Goal: Obtain resource: Obtain resource

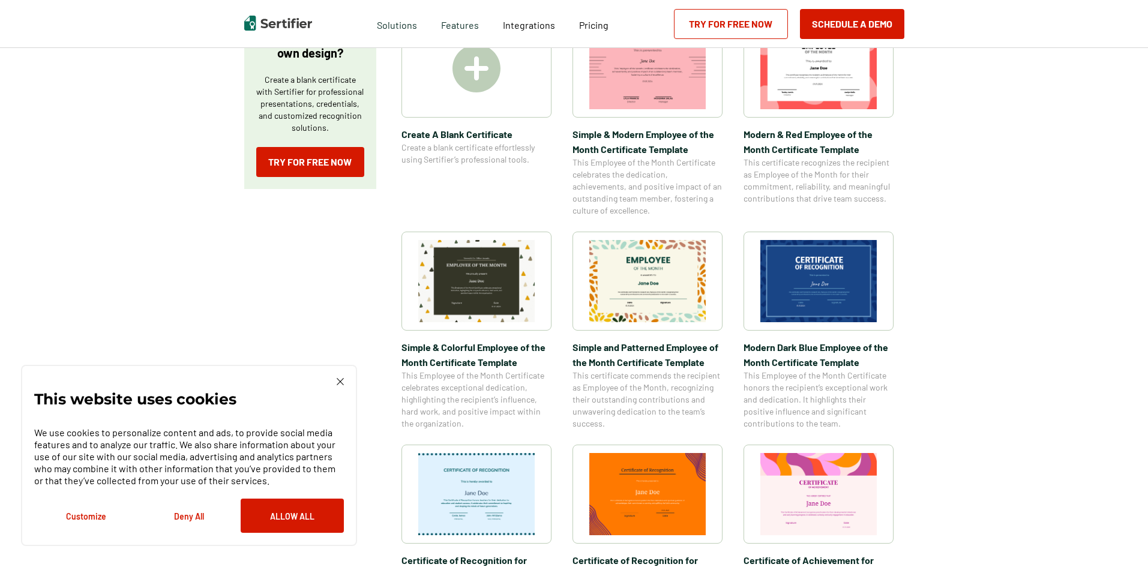
scroll to position [180, 0]
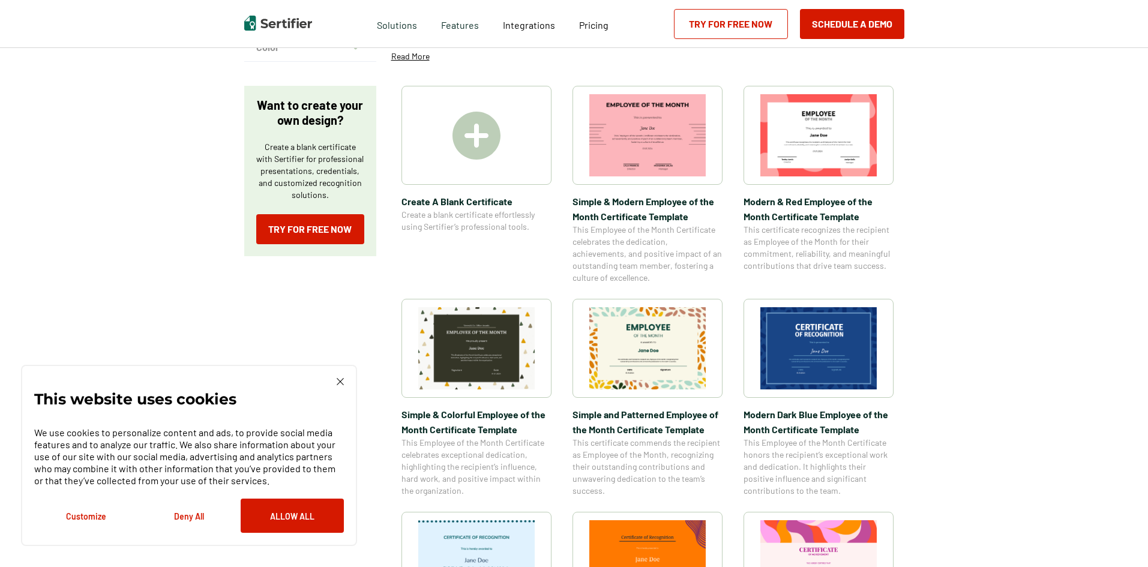
click at [642, 410] on span "Simple and Patterned Employee of the Month Certificate Template" at bounding box center [647, 422] width 150 height 30
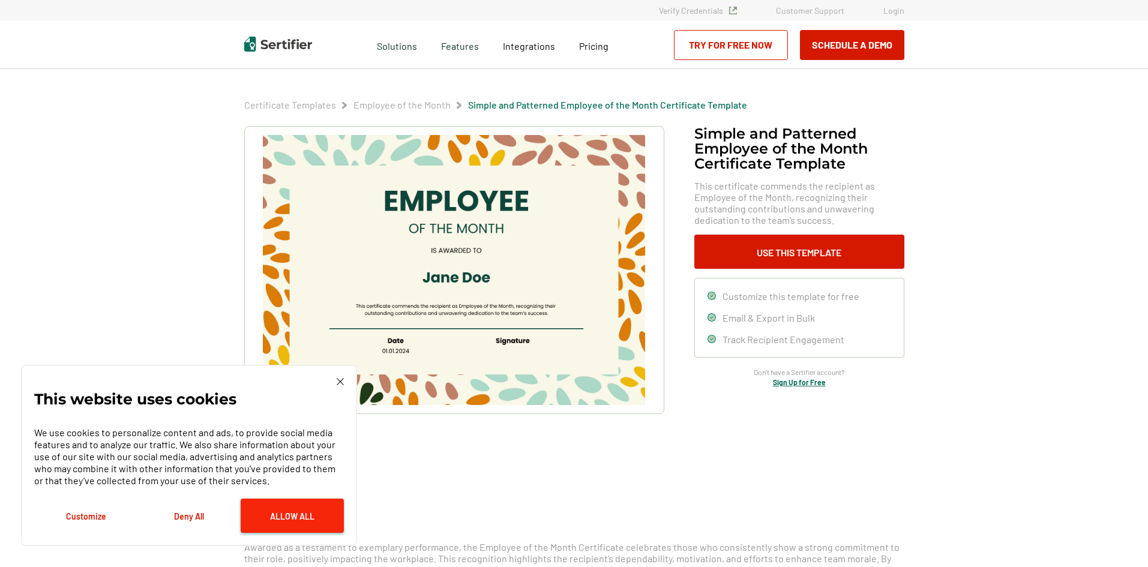
click at [285, 519] on button "Allow All" at bounding box center [292, 516] width 103 height 34
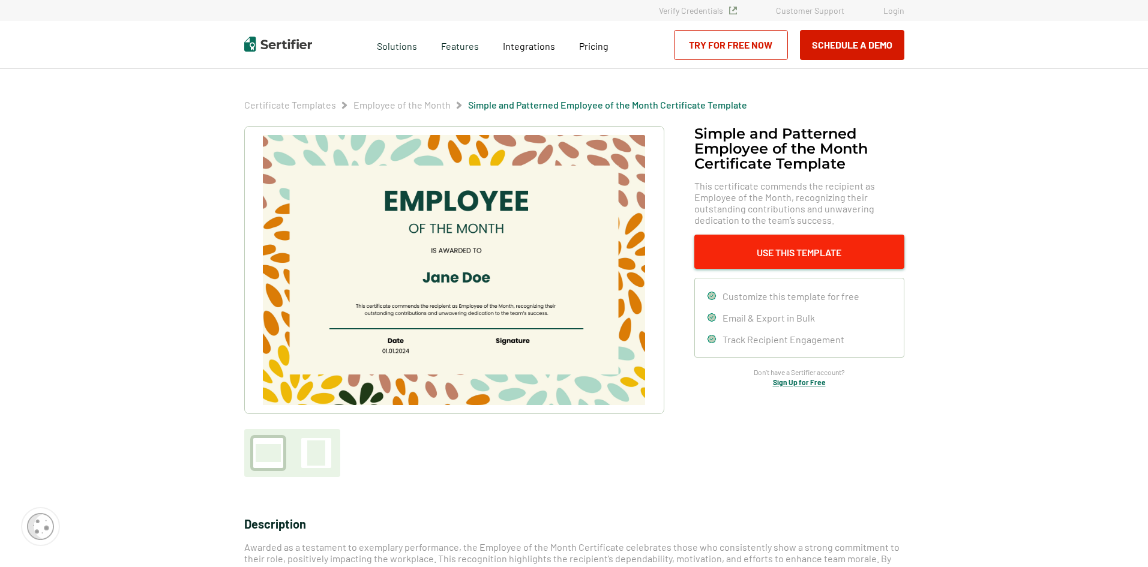
click at [812, 250] on button "Use This Template" at bounding box center [799, 252] width 210 height 34
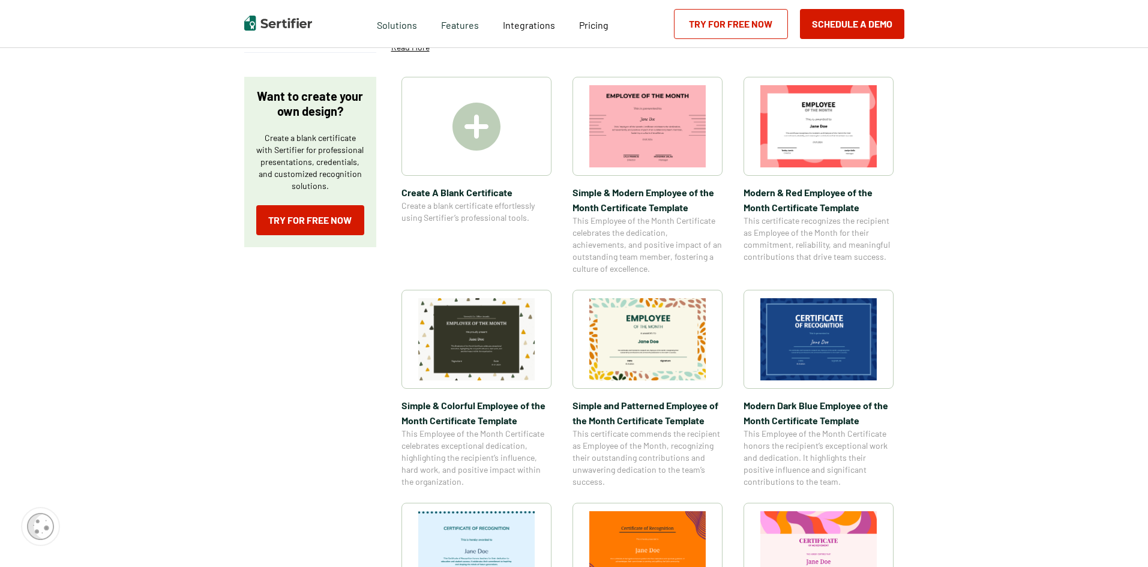
scroll to position [180, 0]
